Goal: Communication & Community: Answer question/provide support

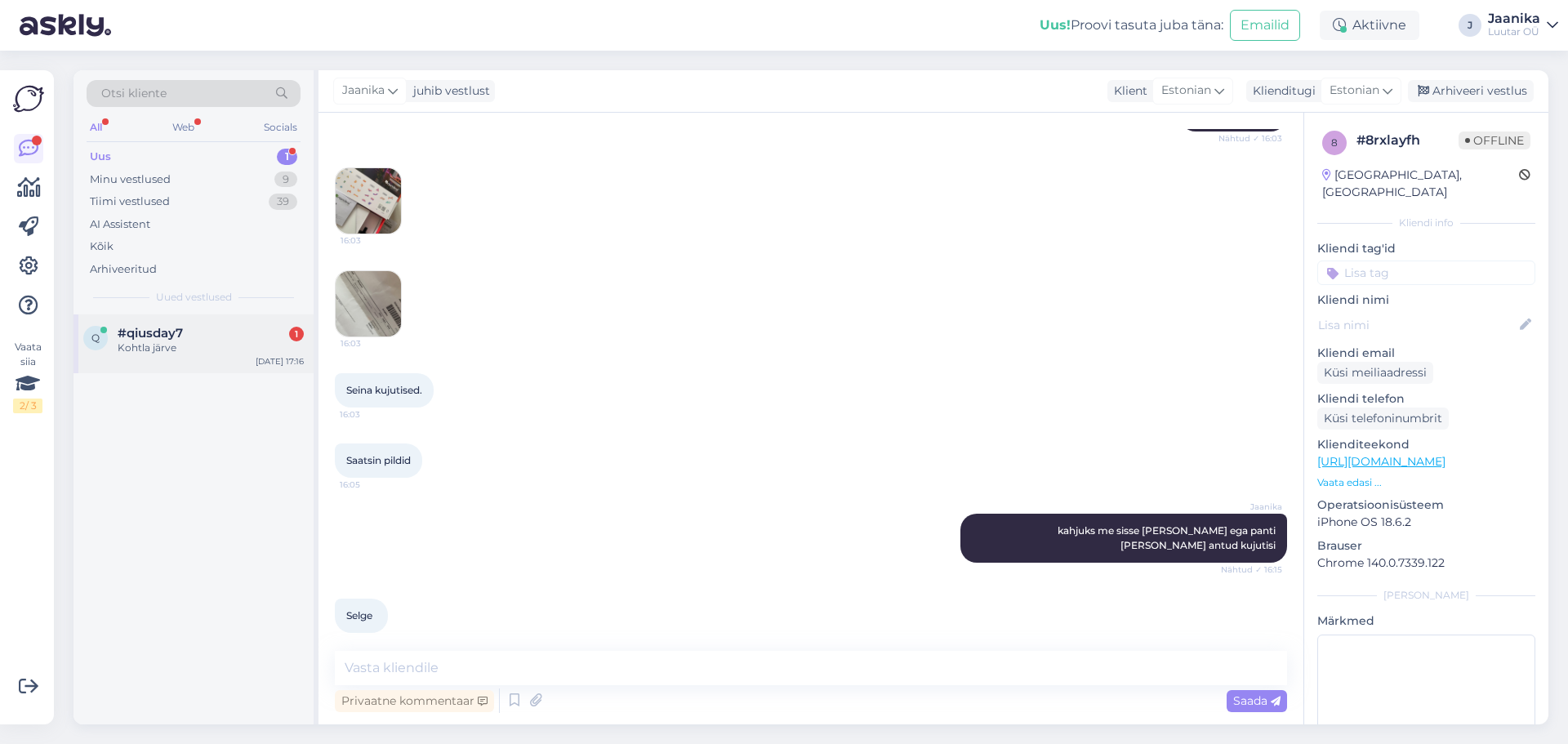
click at [186, 334] on div "#qiusday7 1" at bounding box center [210, 333] width 186 height 14
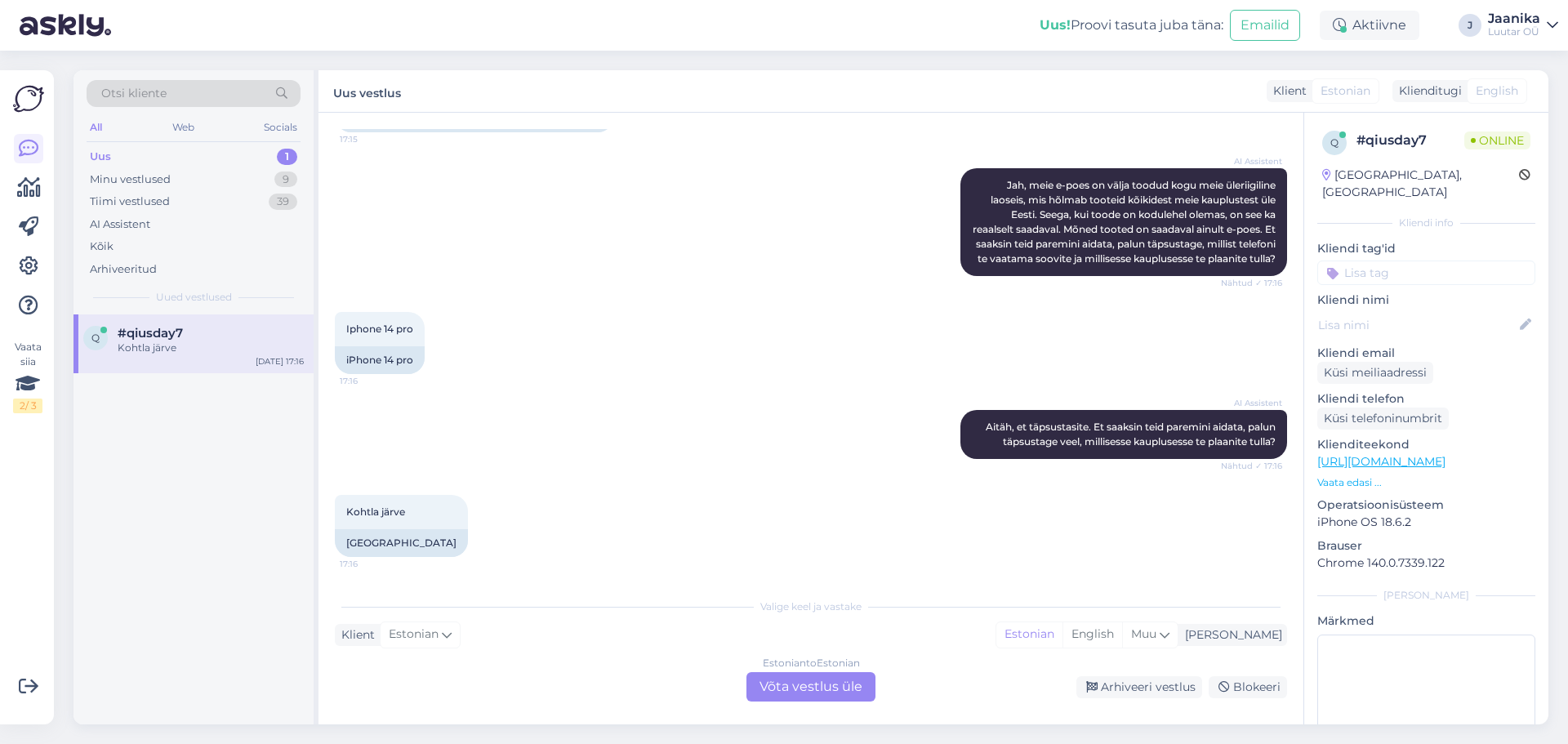
click at [805, 686] on div "Estonian to Estonian Võta vestlus üle" at bounding box center [811, 687] width 129 height 29
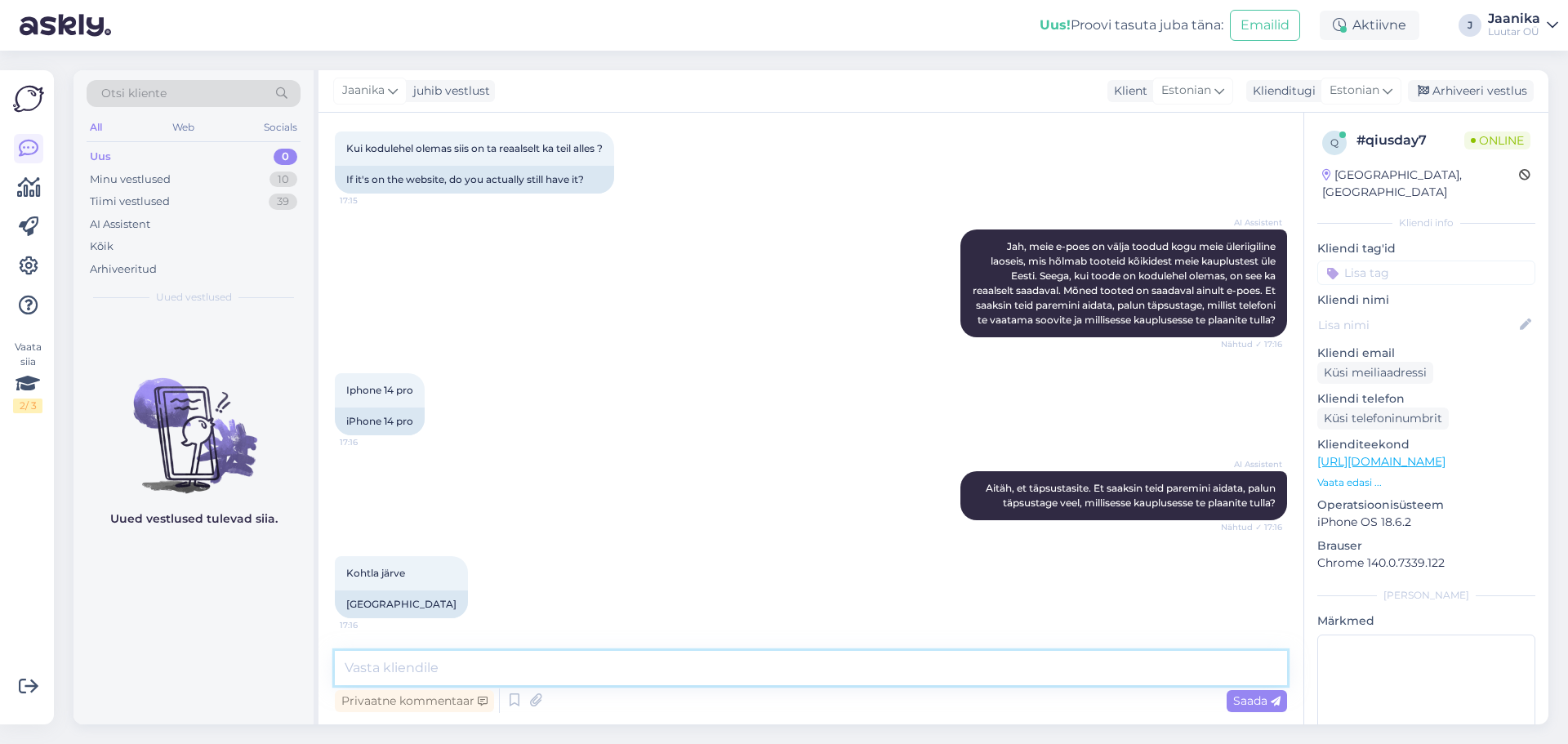
click at [625, 673] on textarea at bounding box center [810, 668] width 953 height 34
type textarea "Tere!"
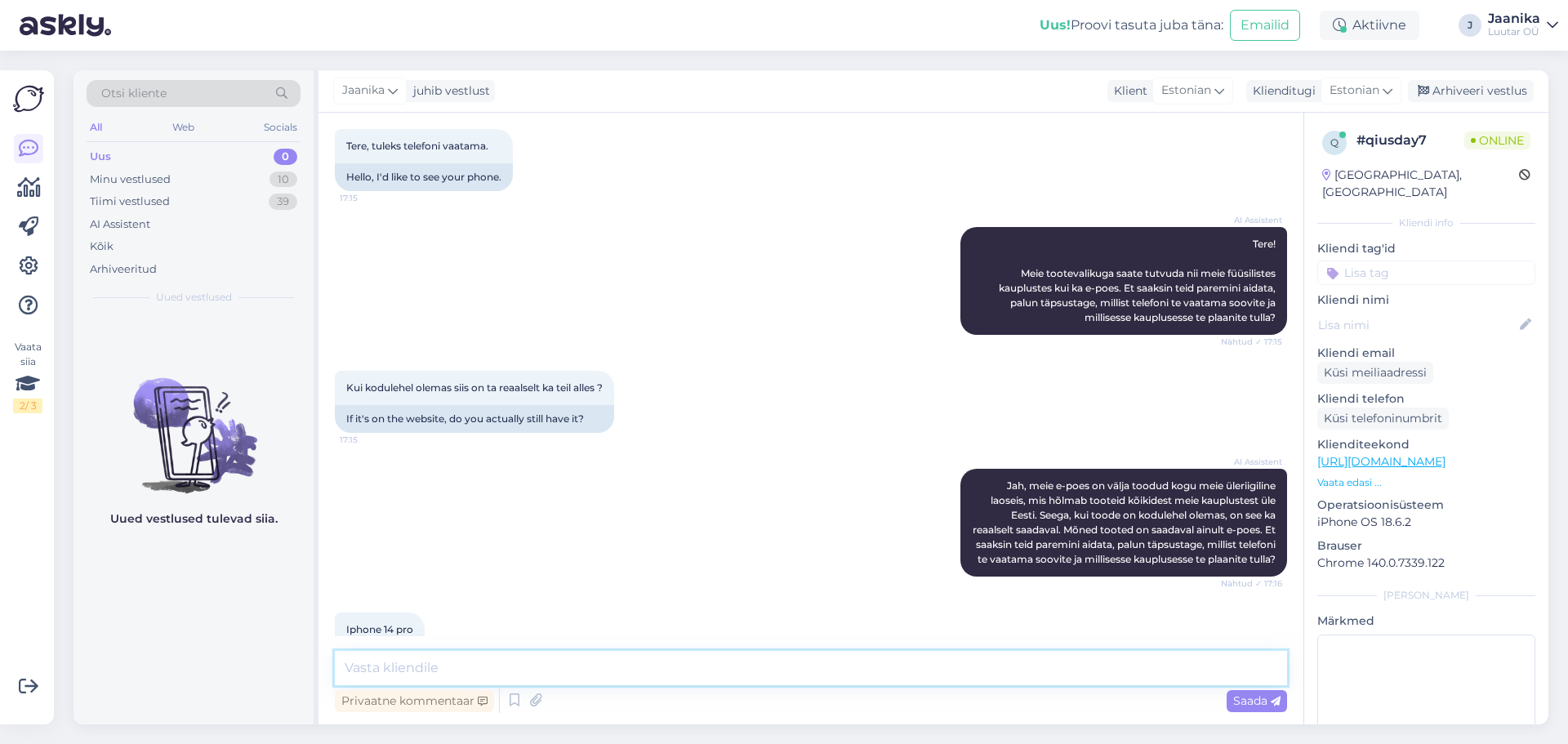
scroll to position [0, 0]
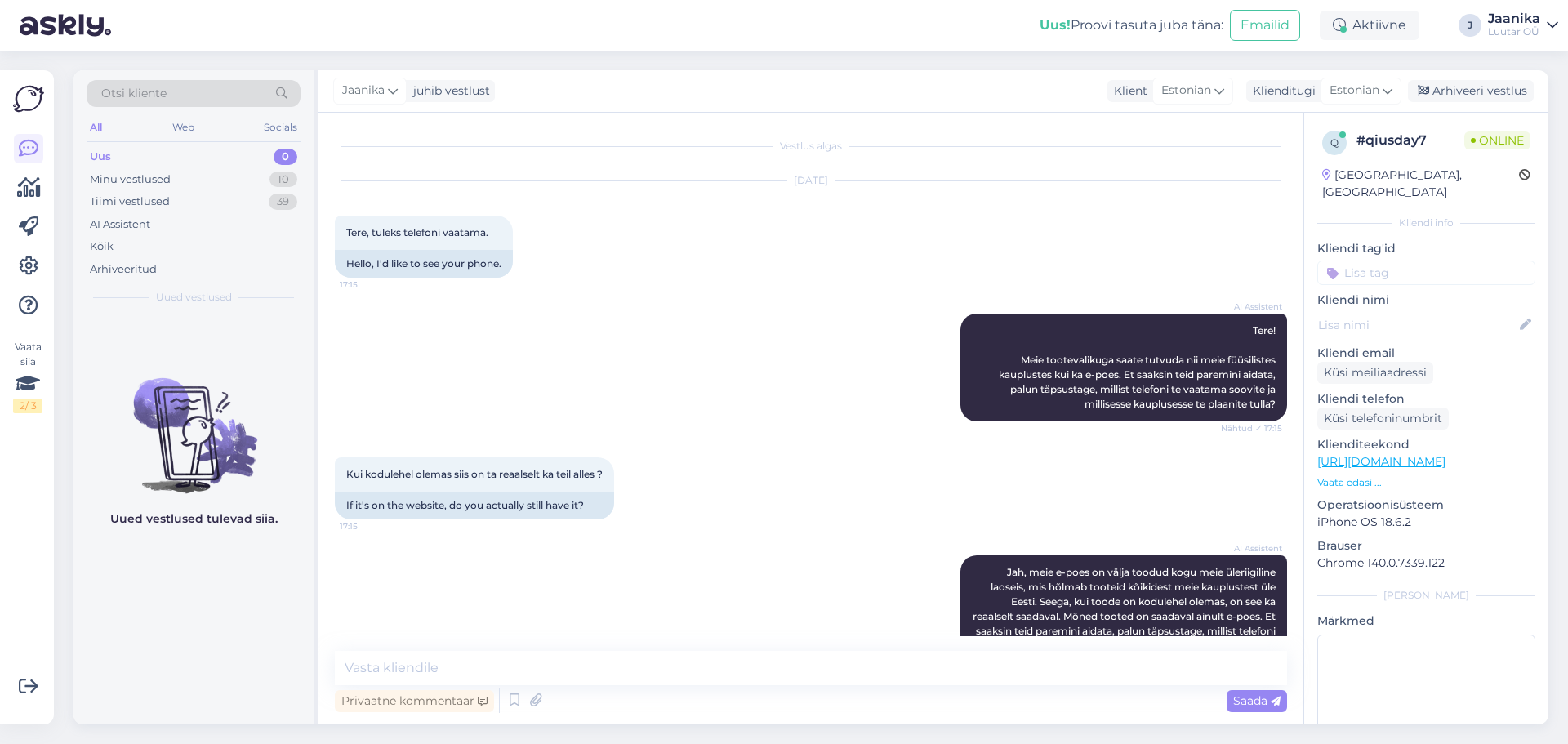
click at [1393, 454] on link "[URL][DOMAIN_NAME]" at bounding box center [1380, 461] width 128 height 14
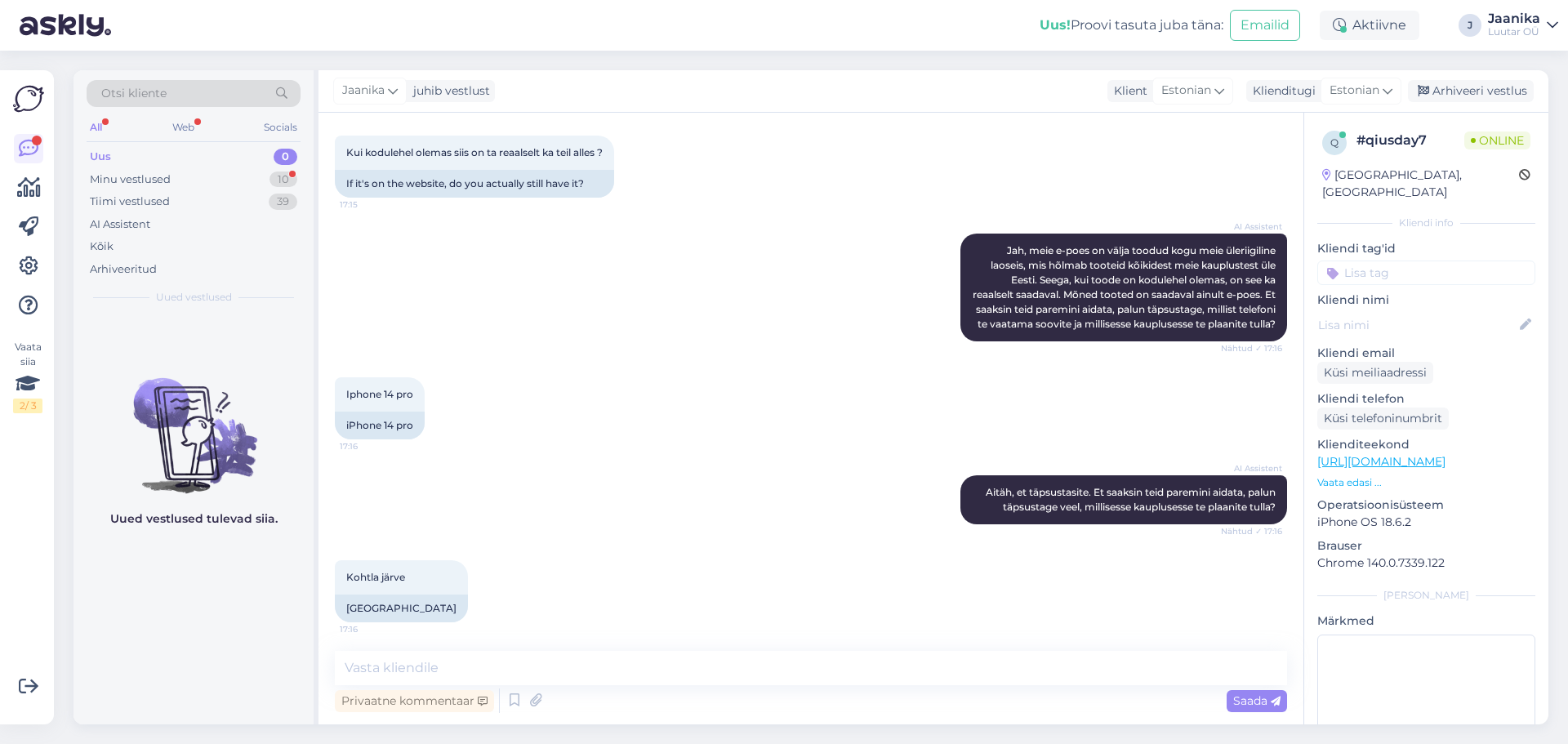
scroll to position [481, 0]
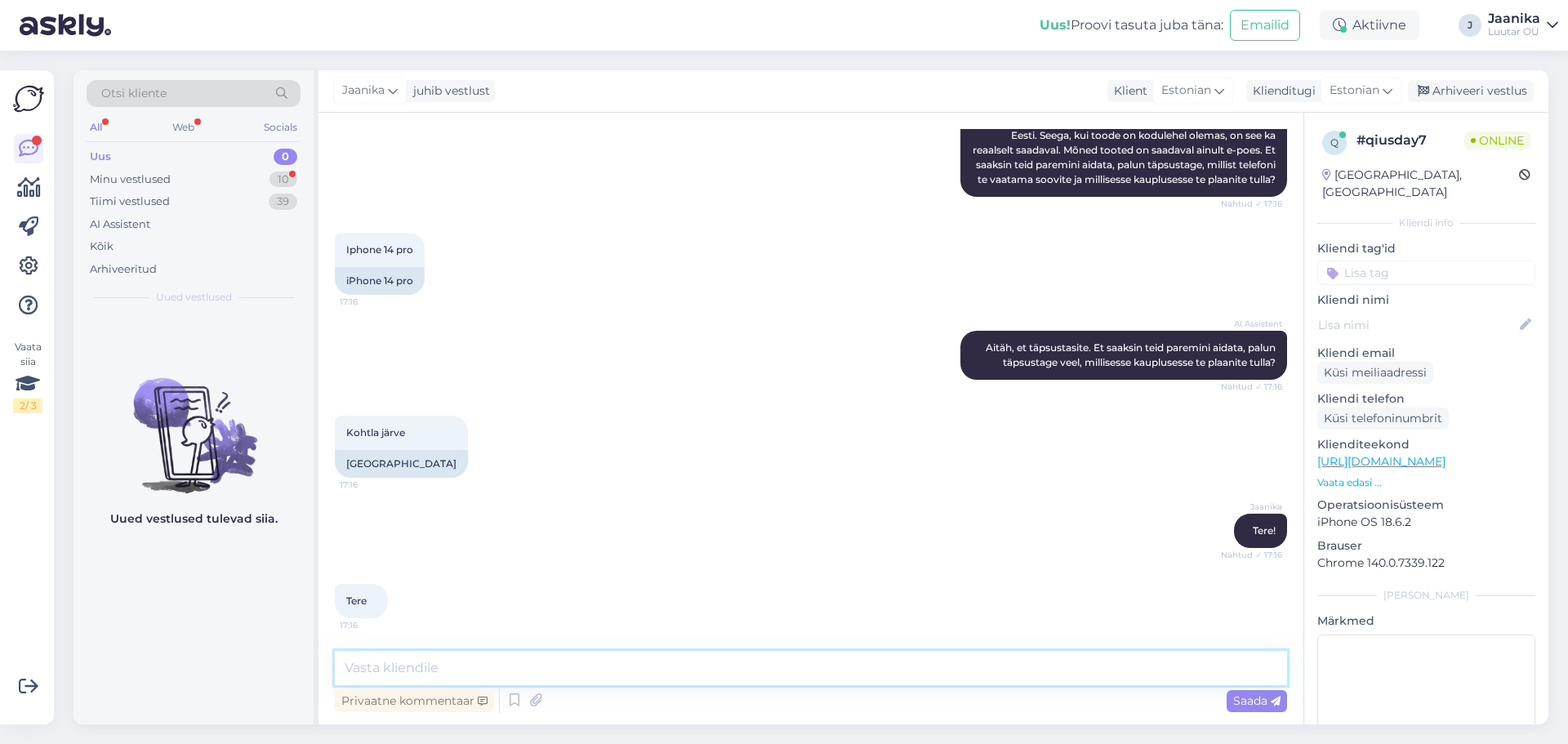
click at [551, 678] on textarea at bounding box center [810, 668] width 953 height 34
type textarea "kui kodulehel olemas siis alles just"
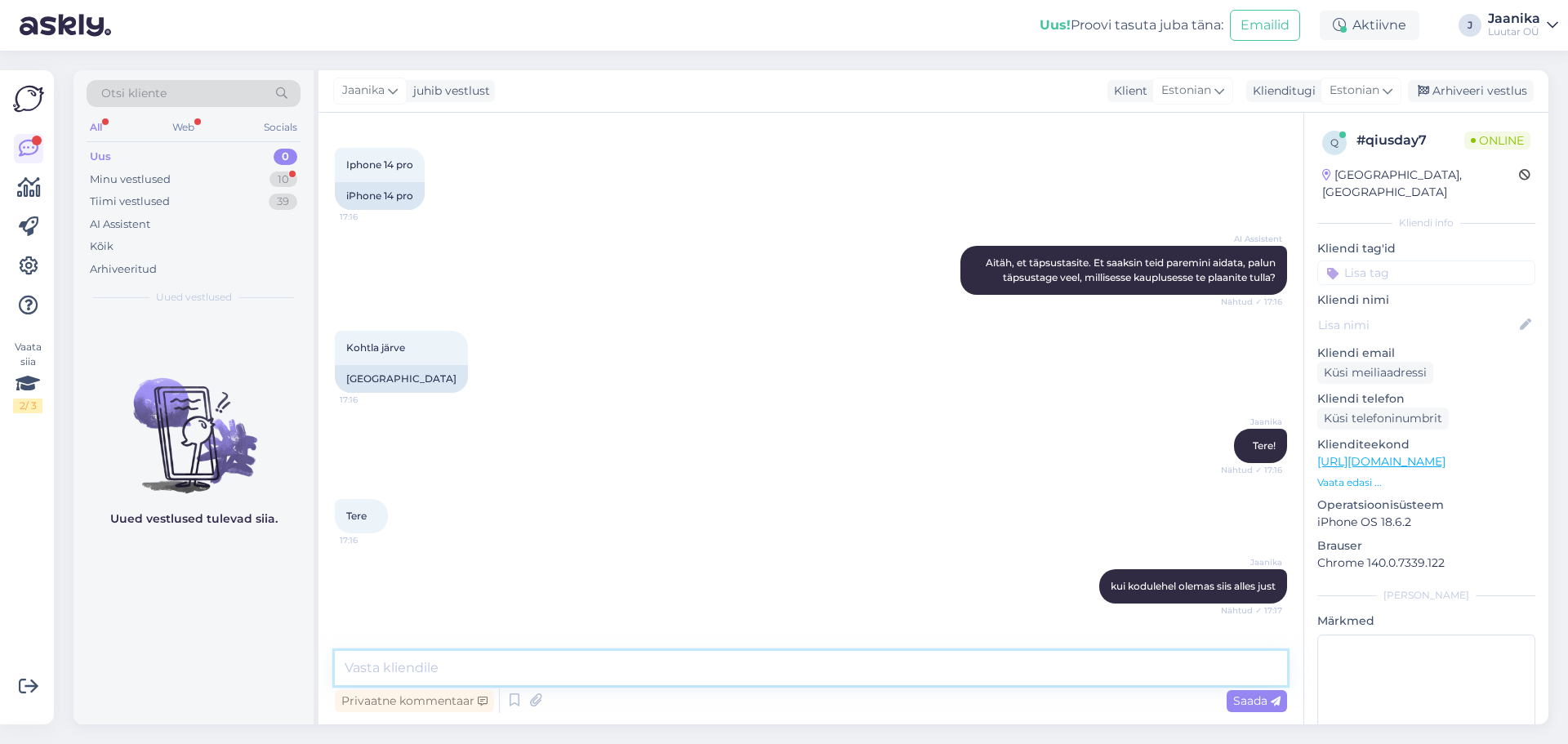
scroll to position [636, 0]
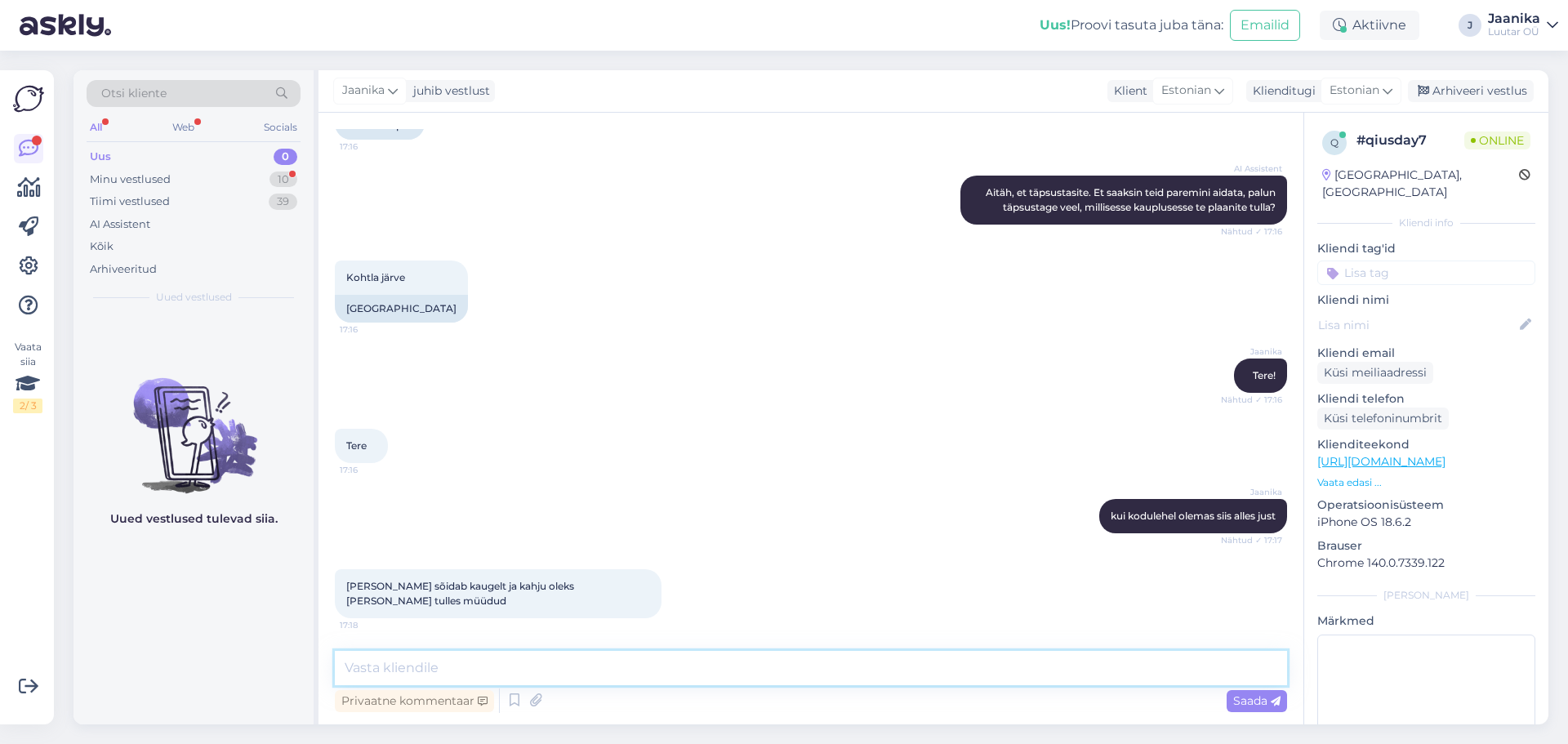
click at [512, 662] on textarea at bounding box center [810, 668] width 953 height 34
type textarea "millist telefoni te täpselt mõtlete?"
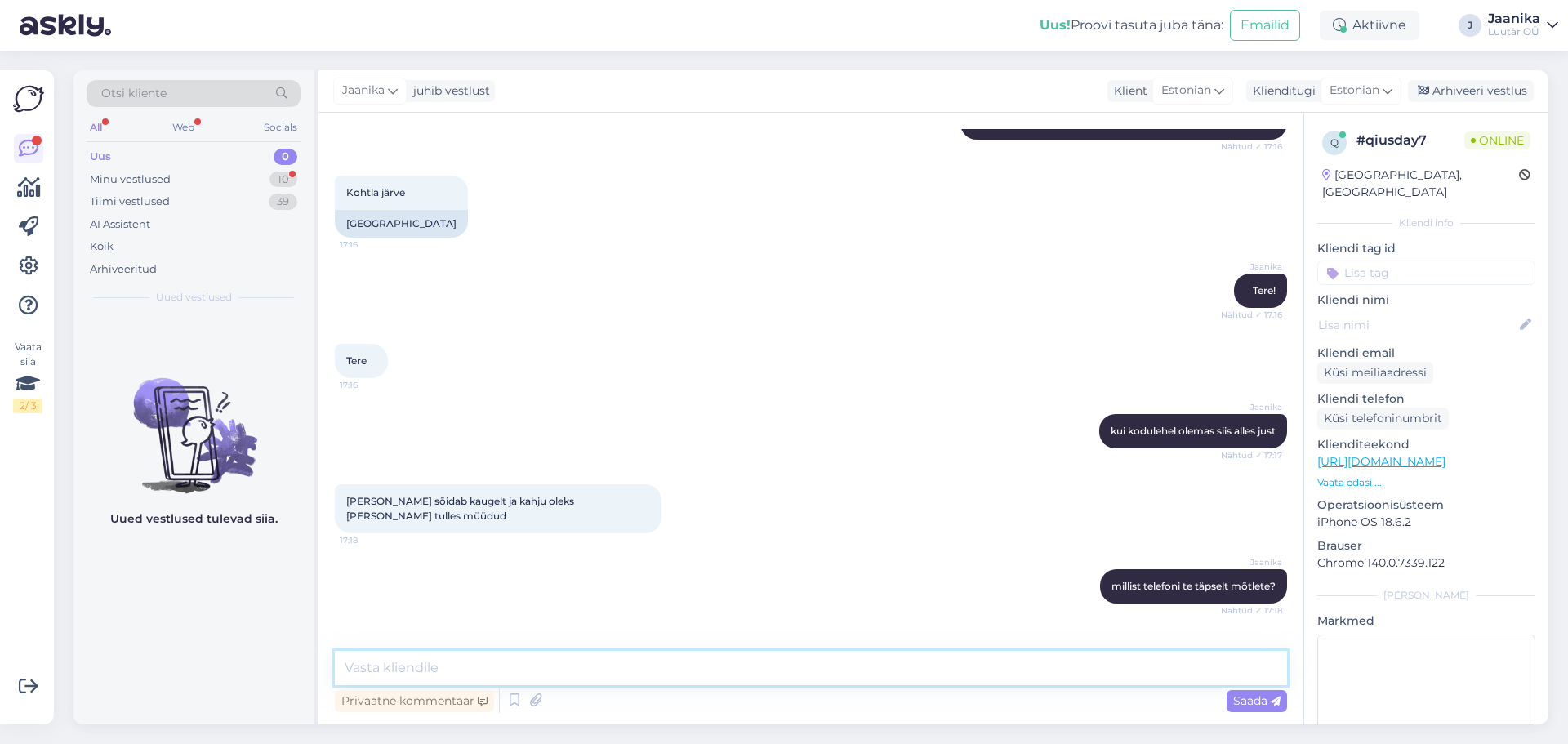
scroll to position [777, 0]
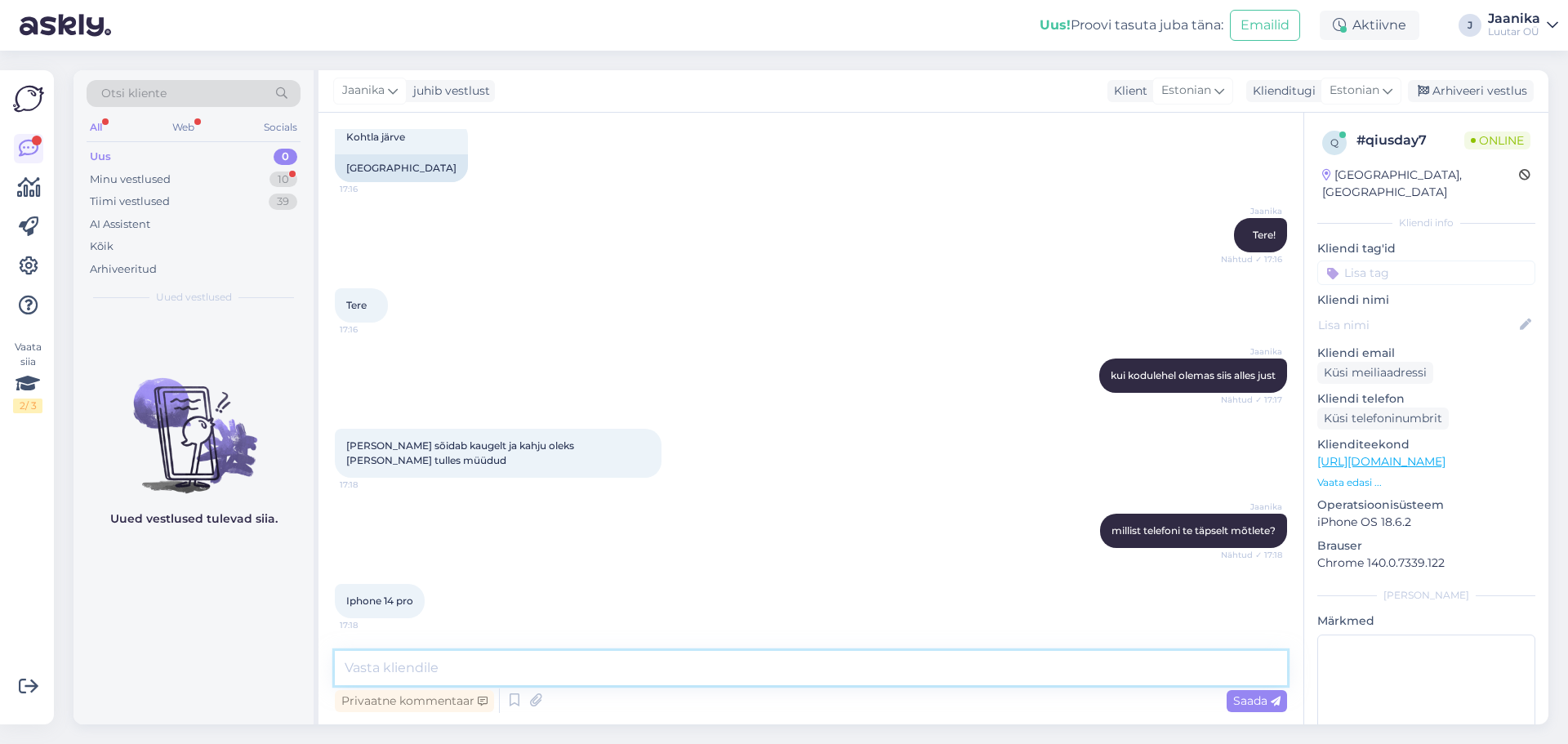
click at [507, 662] on textarea at bounding box center [810, 668] width 953 height 34
type textarea "jah olemas kenasti"
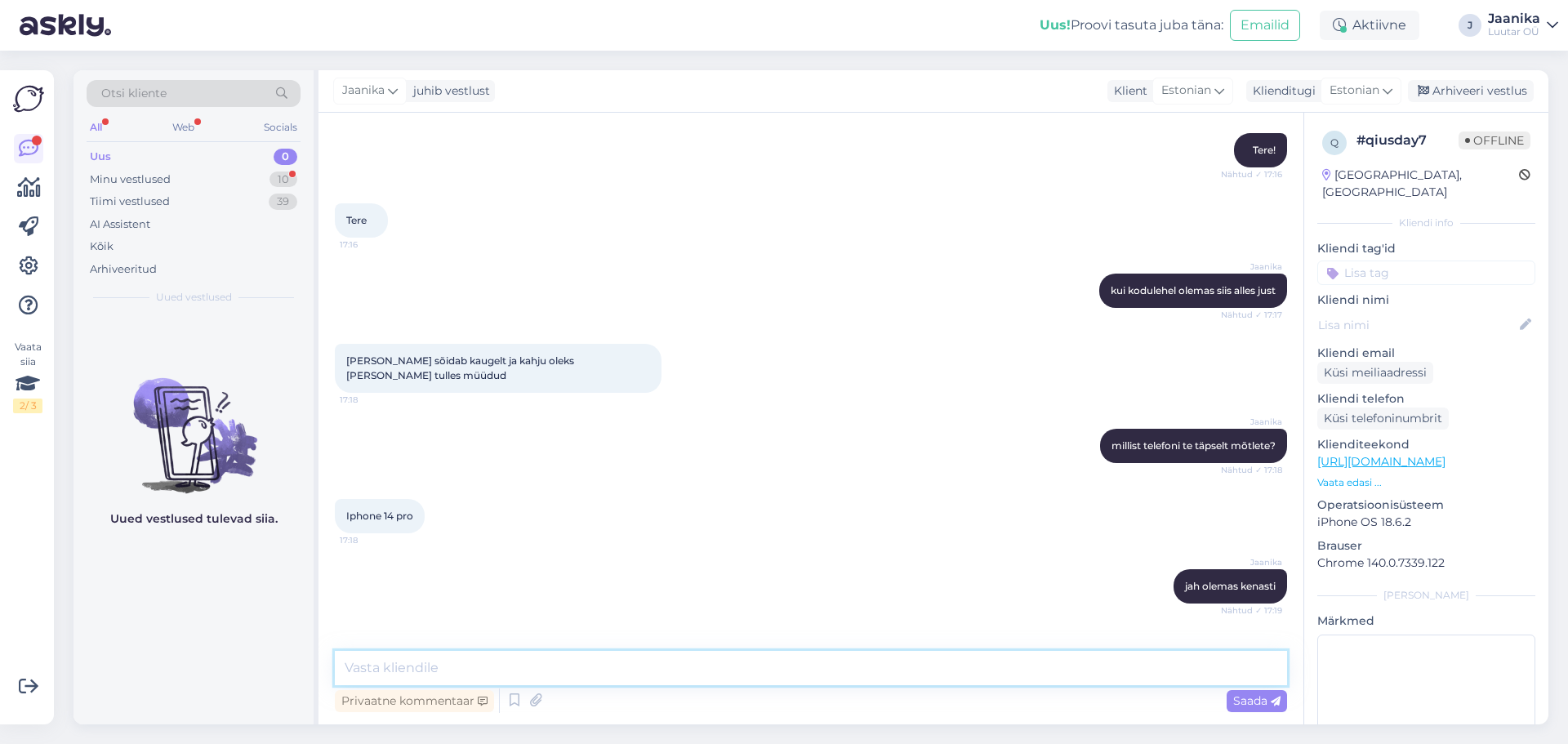
scroll to position [932, 0]
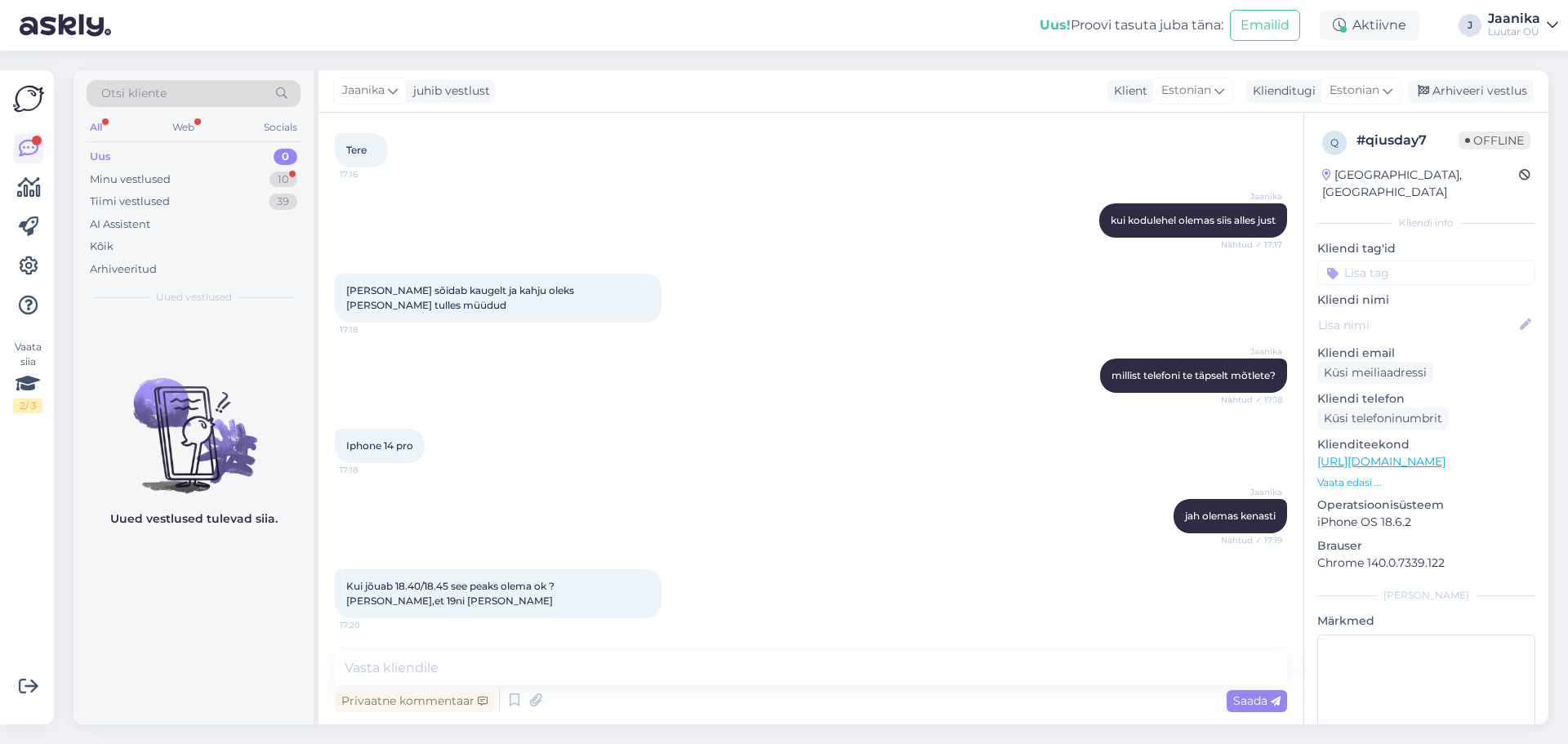
drag, startPoint x: 540, startPoint y: 647, endPoint x: 523, endPoint y: 671, distance: 29.4
click at [538, 648] on div "Vestlus algas [DATE] Tere, tuleks telefoni vaatama. 17:15 Hello, I'd like to se…" at bounding box center [810, 418] width 985 height 612
click at [523, 671] on textarea at bounding box center [810, 668] width 953 height 34
type textarea "jah kella 19ni"
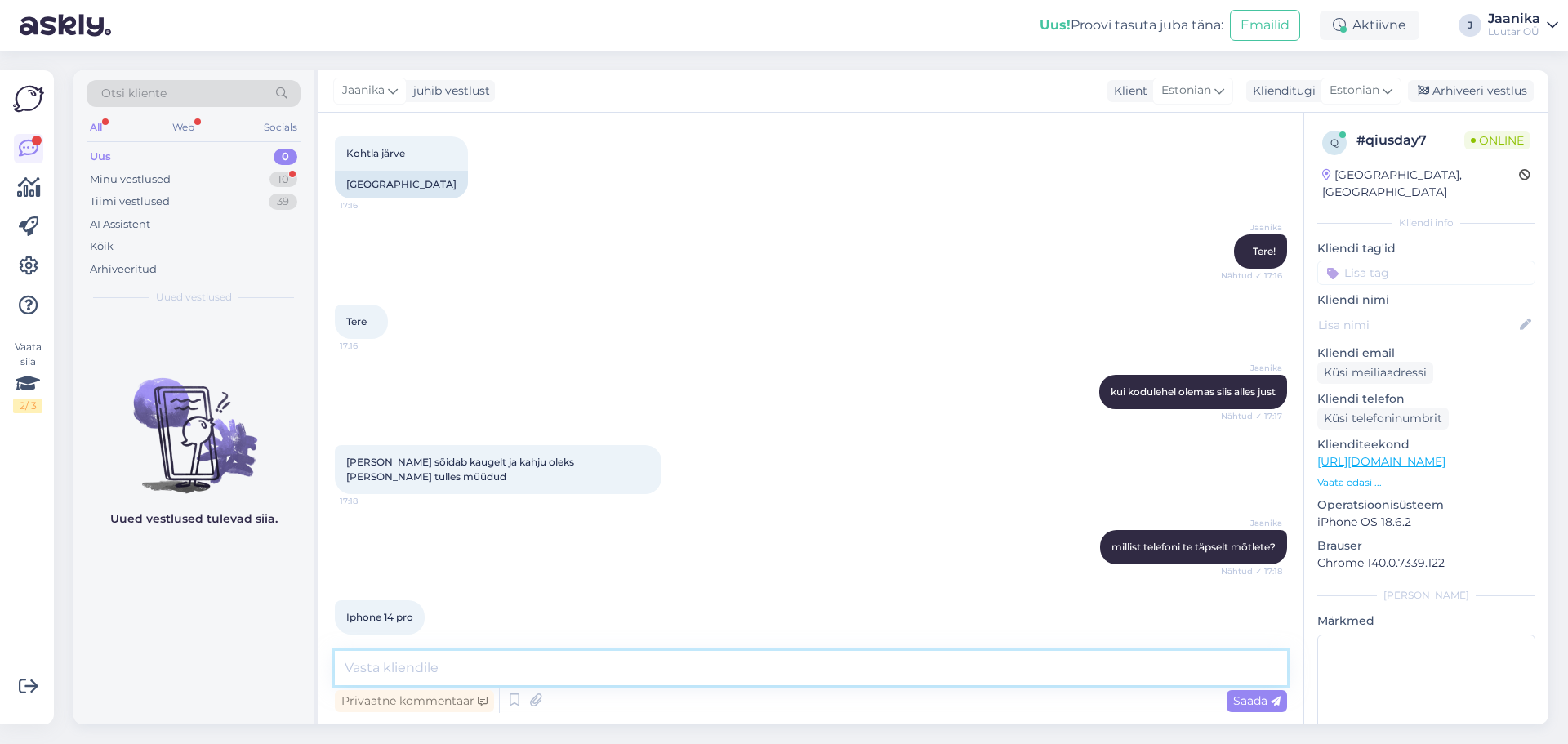
scroll to position [1143, 0]
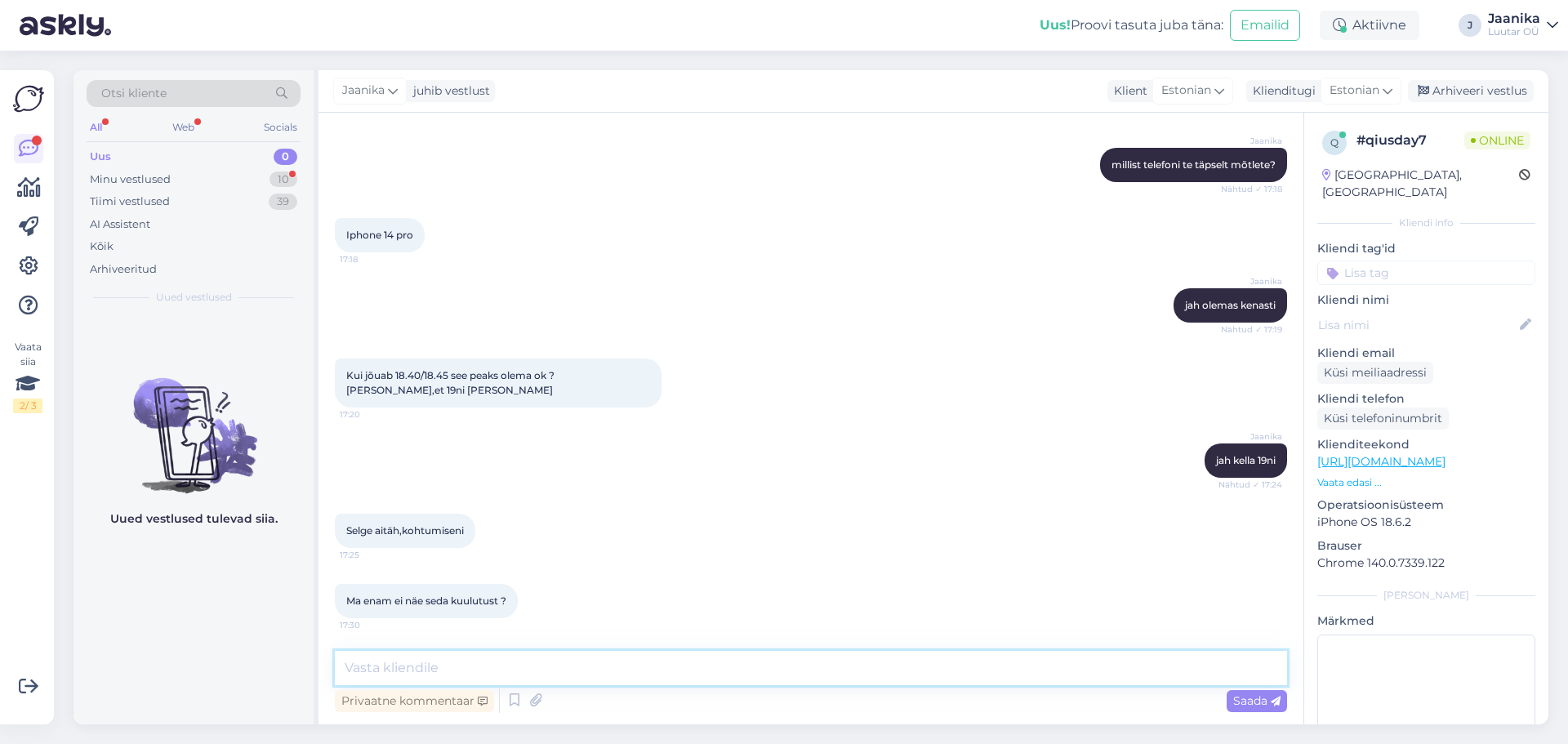
click at [446, 663] on textarea at bounding box center [810, 668] width 953 height 34
type textarea "ma võtsin selle maha kuna te ütlesite et tulete kindlalt"
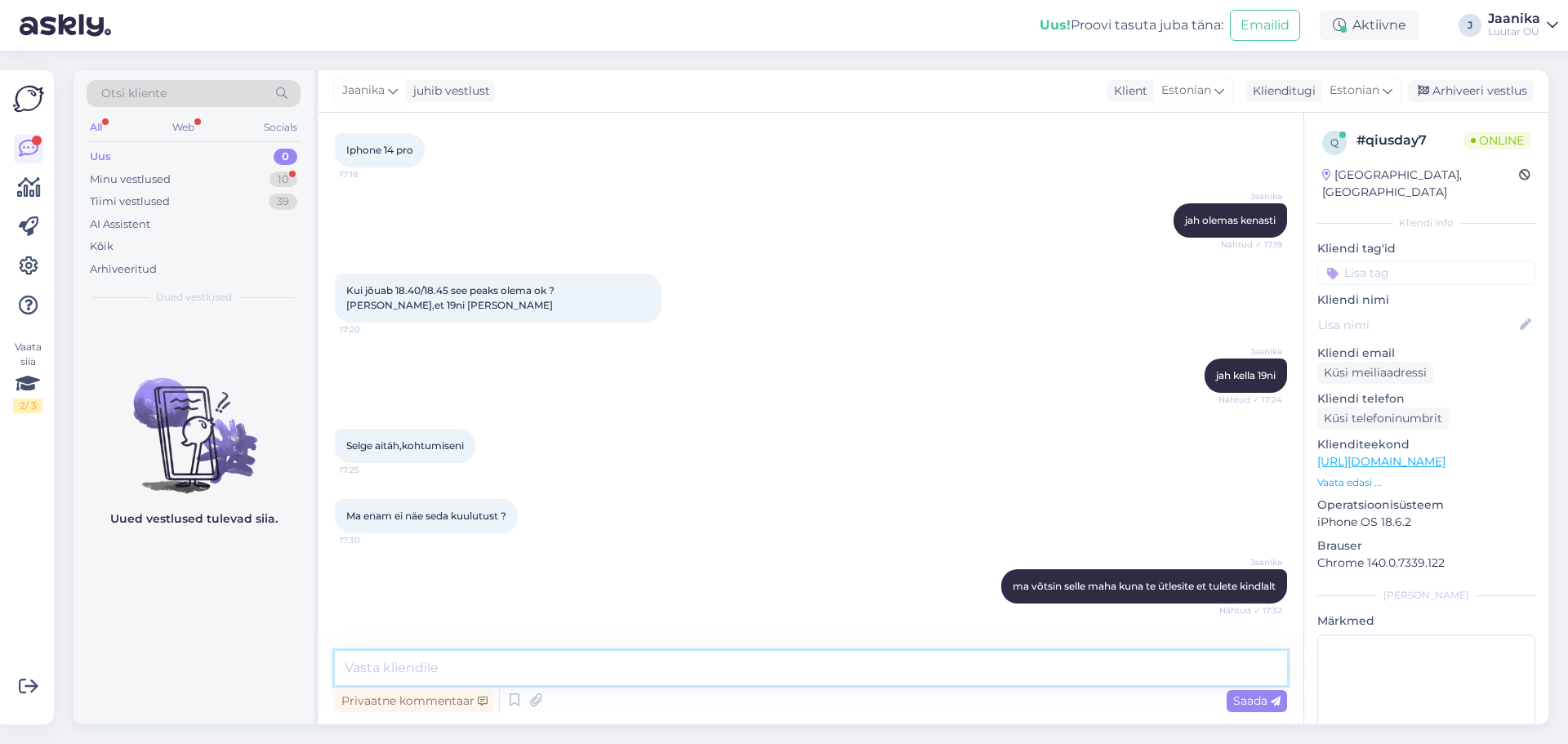
scroll to position [1283, 0]
